Goal: Task Accomplishment & Management: Use online tool/utility

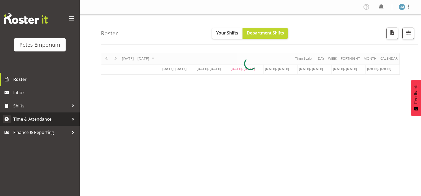
click at [57, 118] on span "Time & Attendance" at bounding box center [41, 119] width 56 height 8
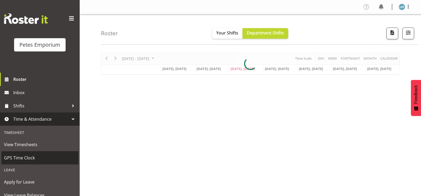
click at [42, 158] on span "GPS Time Clock" at bounding box center [40, 158] width 72 height 8
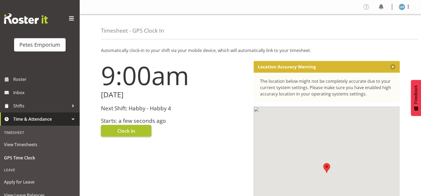
click at [135, 129] on button "Clock In" at bounding box center [126, 131] width 51 height 12
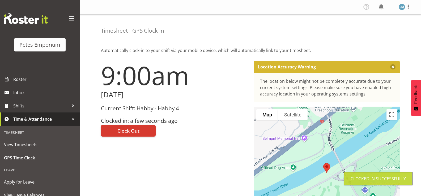
click at [405, 7] on img at bounding box center [402, 7] width 6 height 6
click at [385, 29] on link "Log Out" at bounding box center [386, 28] width 51 height 10
